Goal: Information Seeking & Learning: Find contact information

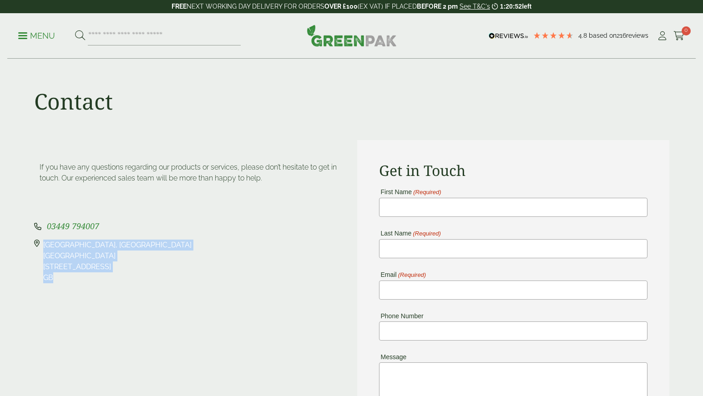
drag, startPoint x: 63, startPoint y: 276, endPoint x: 42, endPoint y: 254, distance: 29.6
click at [42, 254] on div "Pleasant View Farm, Landing Lane Landing Lane Riccall, YO19 6PW GB" at bounding box center [190, 262] width 312 height 44
copy div "Pleasant View Farm, Landing Lane Landing Lane Riccall, YO19 6PW GB"
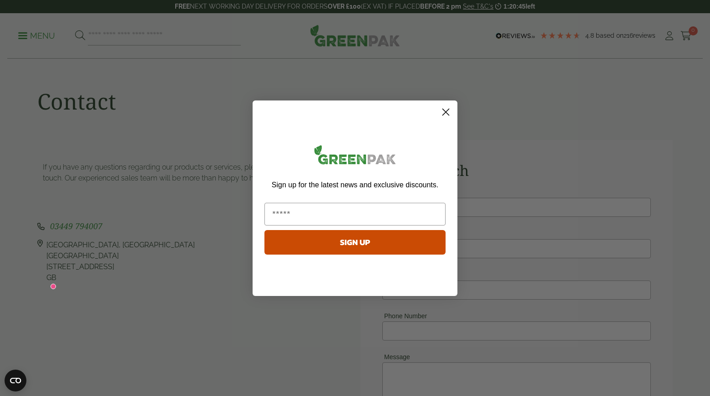
click at [447, 117] on circle "Close dialog" at bounding box center [445, 111] width 15 height 15
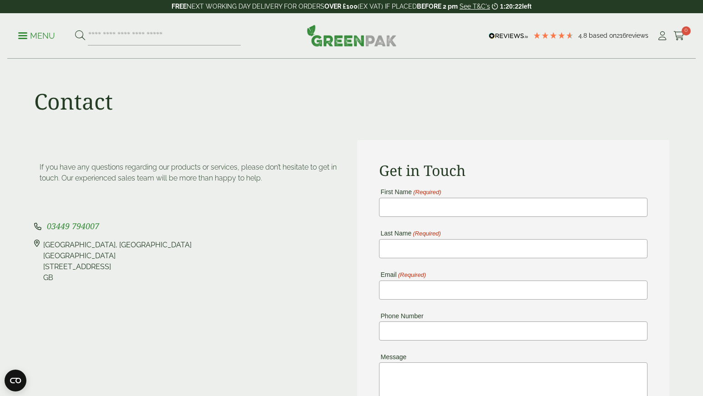
drag, startPoint x: 105, startPoint y: 226, endPoint x: 45, endPoint y: 223, distance: 59.7
click at [45, 223] on p "03449 794007" at bounding box center [190, 226] width 312 height 12
copy p "03449 794007"
click at [112, 252] on div "Pleasant View Farm, Landing Lane Landing Lane Riccall, YO19 6PW GB" at bounding box center [117, 262] width 148 height 44
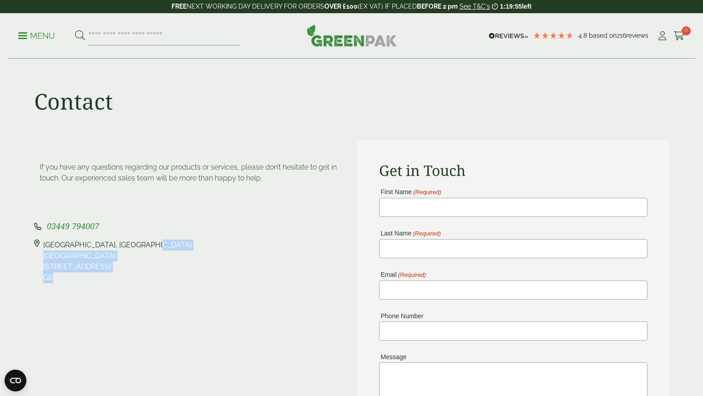
drag, startPoint x: 64, startPoint y: 276, endPoint x: 44, endPoint y: 247, distance: 35.6
click at [44, 247] on div "Pleasant View Farm, Landing Lane Landing Lane Riccall, YO19 6PW GB" at bounding box center [117, 262] width 148 height 44
copy div "Pleasant View Farm, Landing Lane Landing Lane Riccall, YO19 6PW GB"
click at [200, 240] on div "Pleasant View Farm, Landing Lane Landing Lane Riccall, YO19 6PW GB" at bounding box center [190, 262] width 312 height 44
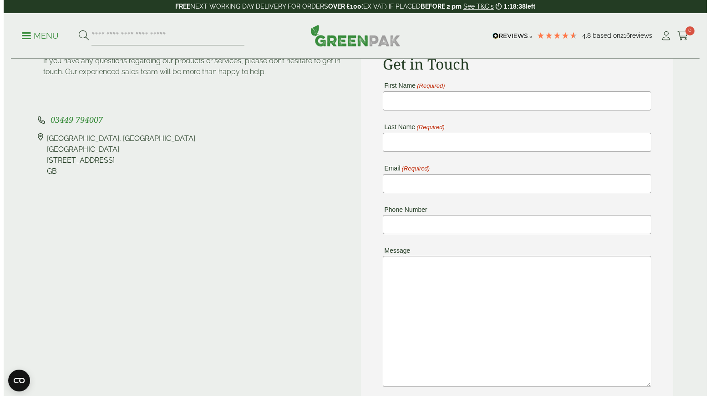
scroll to position [104, 0]
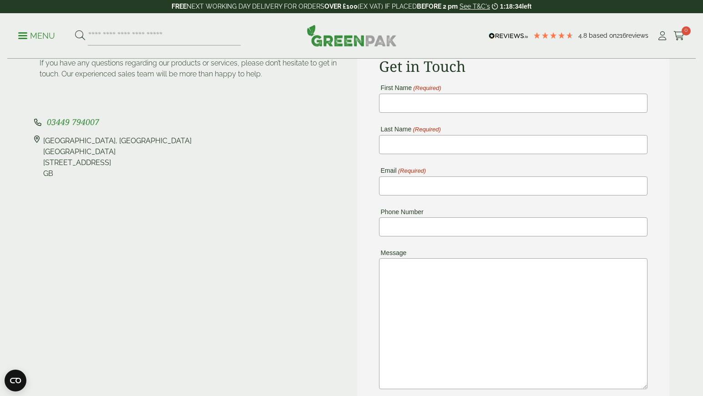
click at [24, 35] on span at bounding box center [22, 35] width 9 height 1
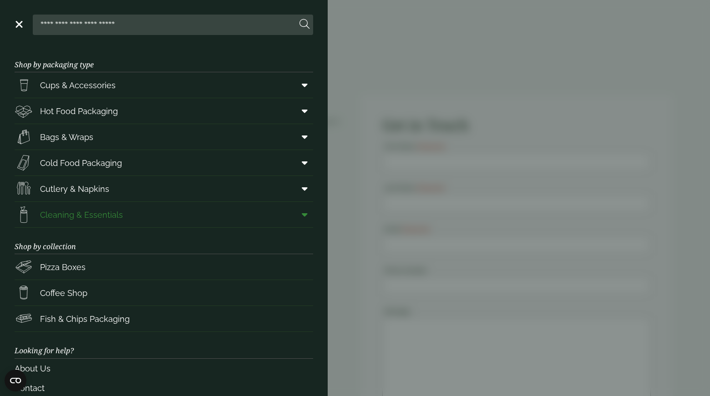
scroll to position [55, 0]
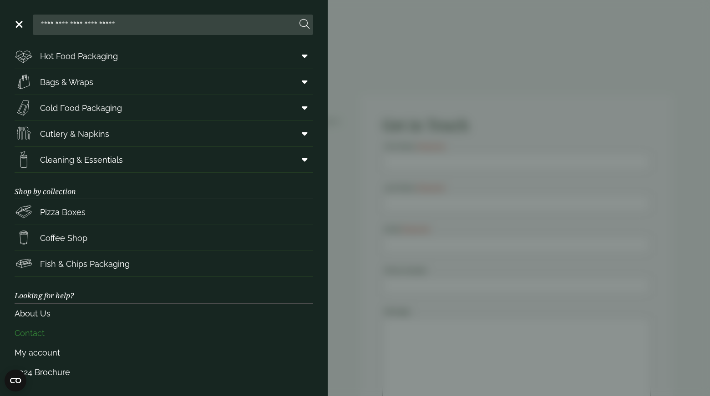
click at [36, 335] on link "Contact" at bounding box center [164, 333] width 298 height 20
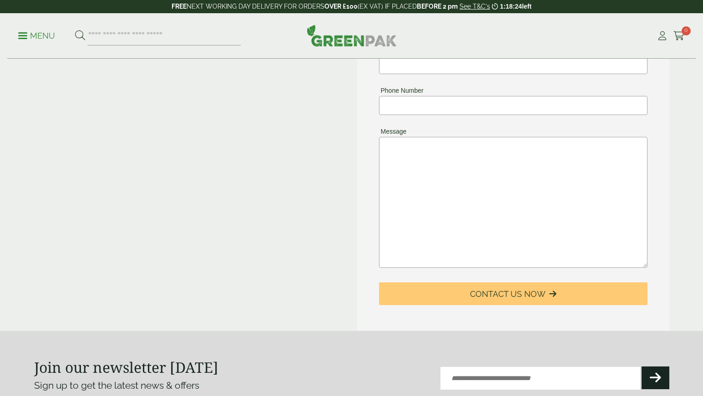
scroll to position [493, 0]
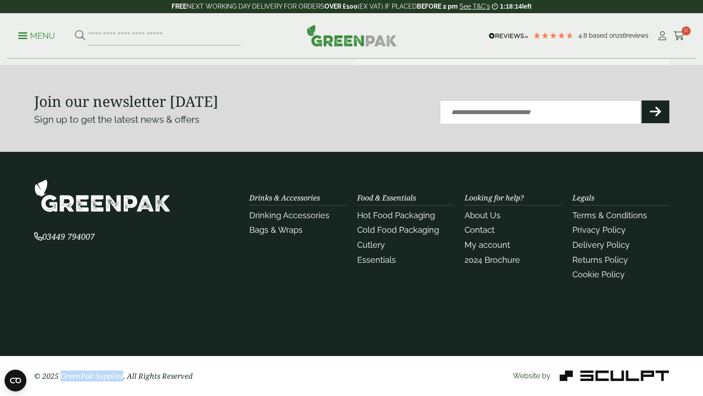
drag, startPoint x: 60, startPoint y: 375, endPoint x: 122, endPoint y: 373, distance: 62.3
click at [122, 373] on p "© 2025 GreenPak Supplies. All Rights Reserved" at bounding box center [136, 376] width 204 height 11
copy p "GreenPak Supplies"
click at [29, 30] on ul "Menu" at bounding box center [129, 35] width 222 height 19
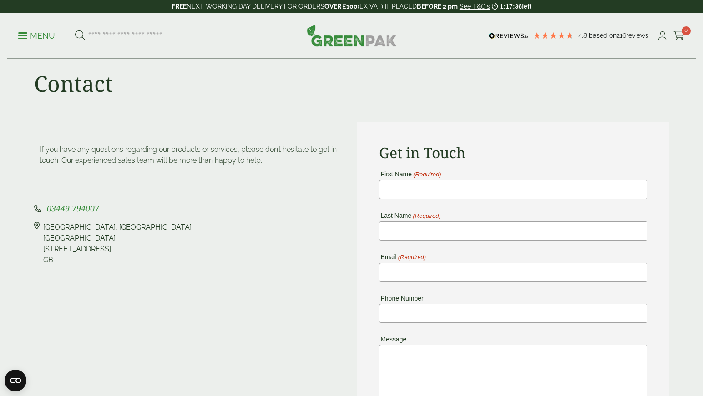
scroll to position [0, 0]
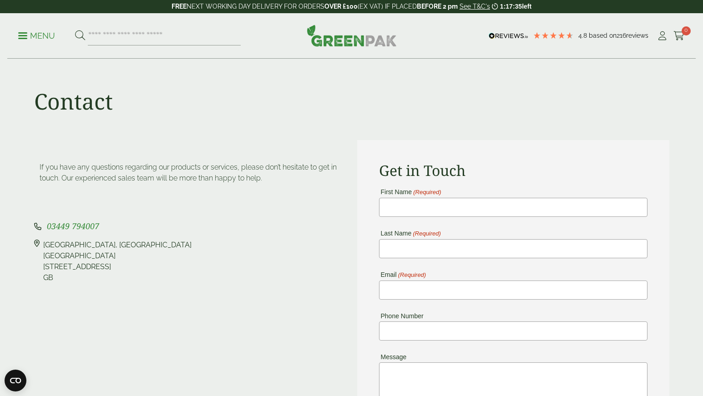
click at [338, 40] on img at bounding box center [352, 36] width 90 height 22
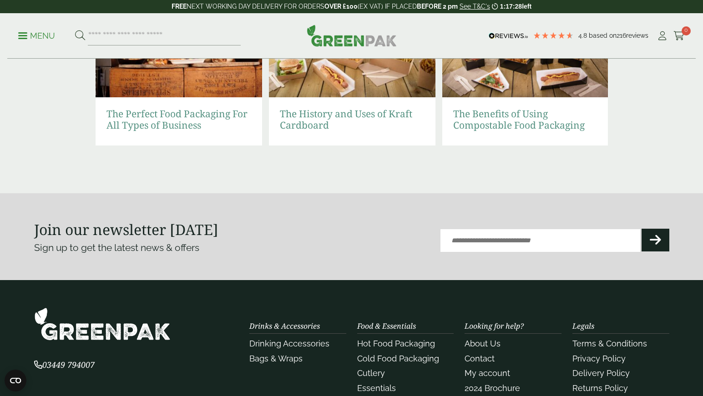
scroll to position [2072, 0]
